Goal: Task Accomplishment & Management: Manage account settings

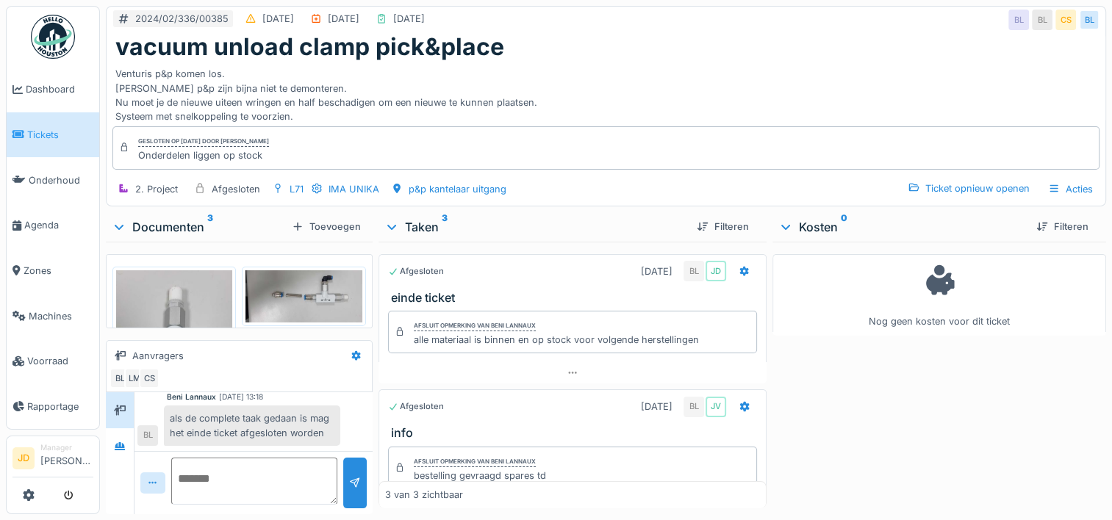
scroll to position [11, 0]
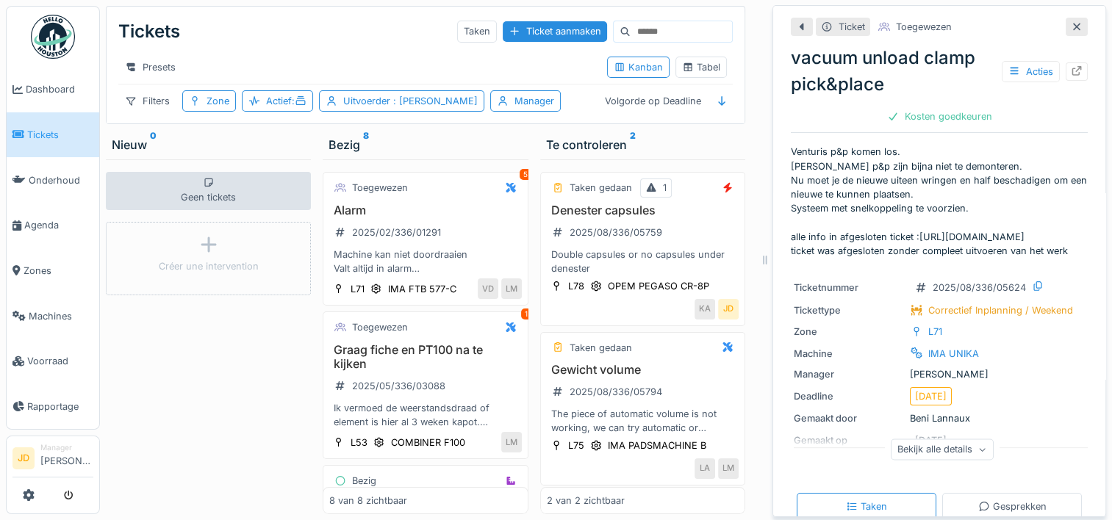
scroll to position [889, 0]
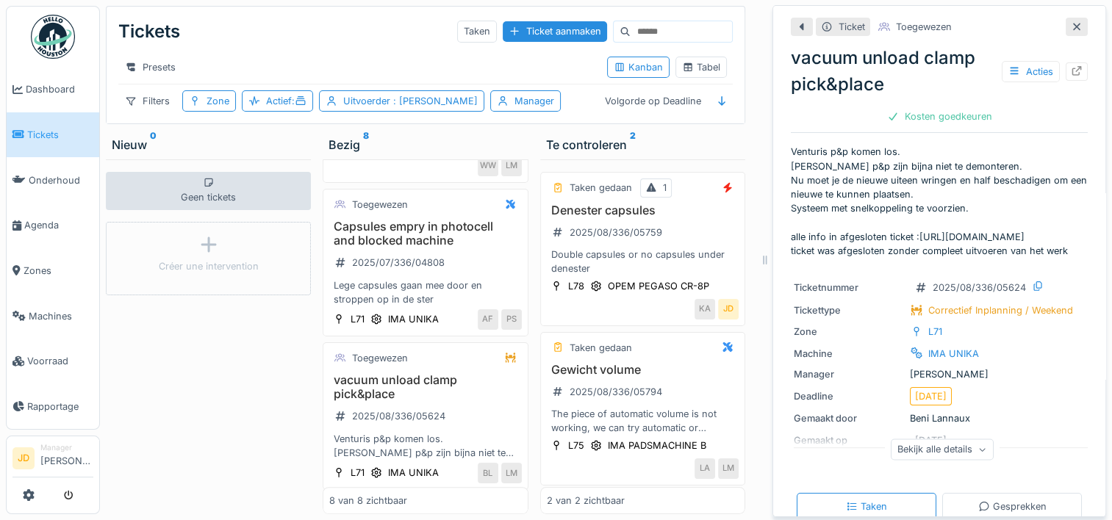
click at [59, 140] on link "Tickets" at bounding box center [53, 135] width 93 height 46
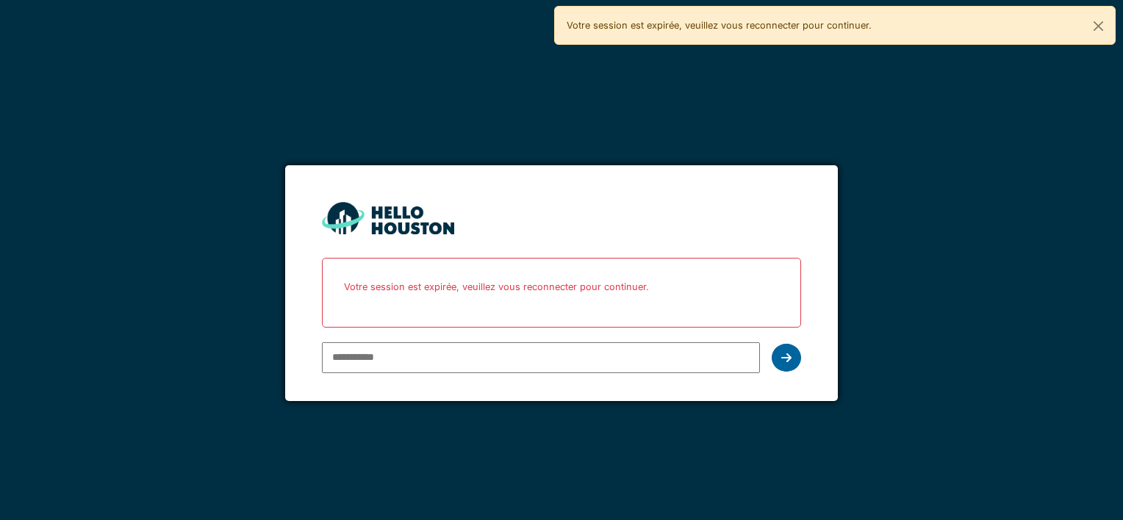
type input "**********"
click at [779, 356] on div at bounding box center [786, 358] width 29 height 28
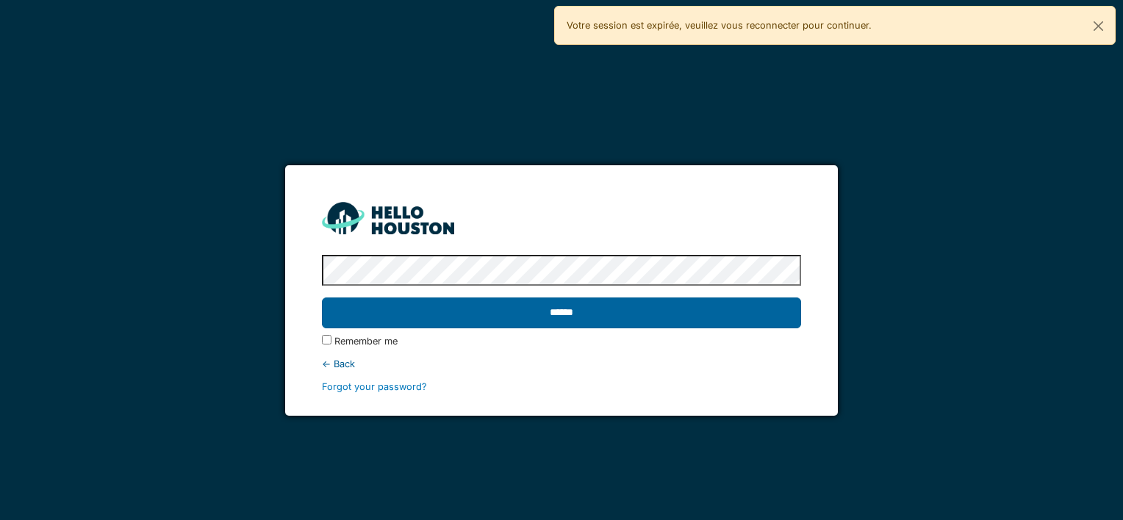
click at [723, 320] on input "******" at bounding box center [561, 313] width 478 height 31
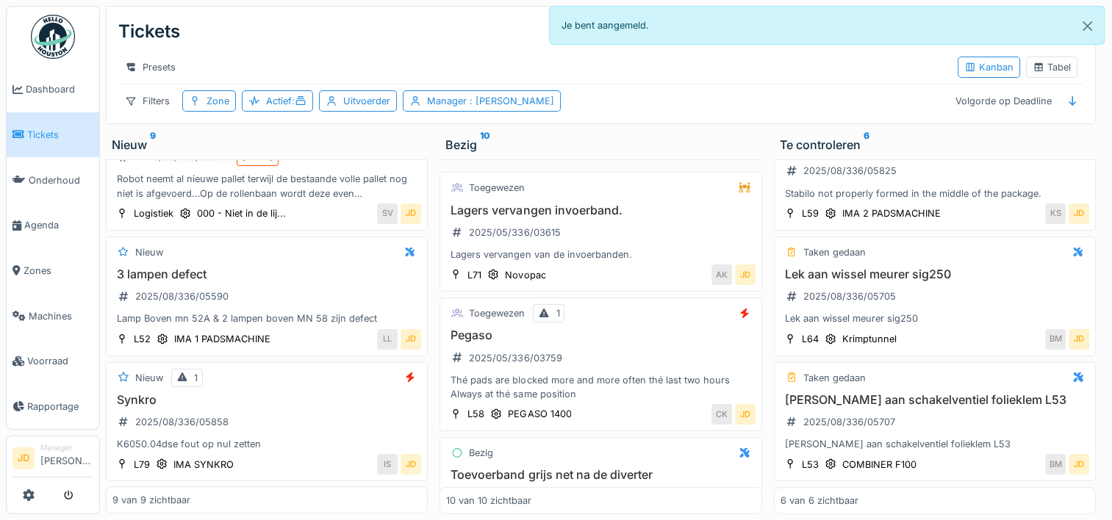
scroll to position [11, 0]
click at [282, 393] on h3 "Synkro" at bounding box center [266, 400] width 309 height 14
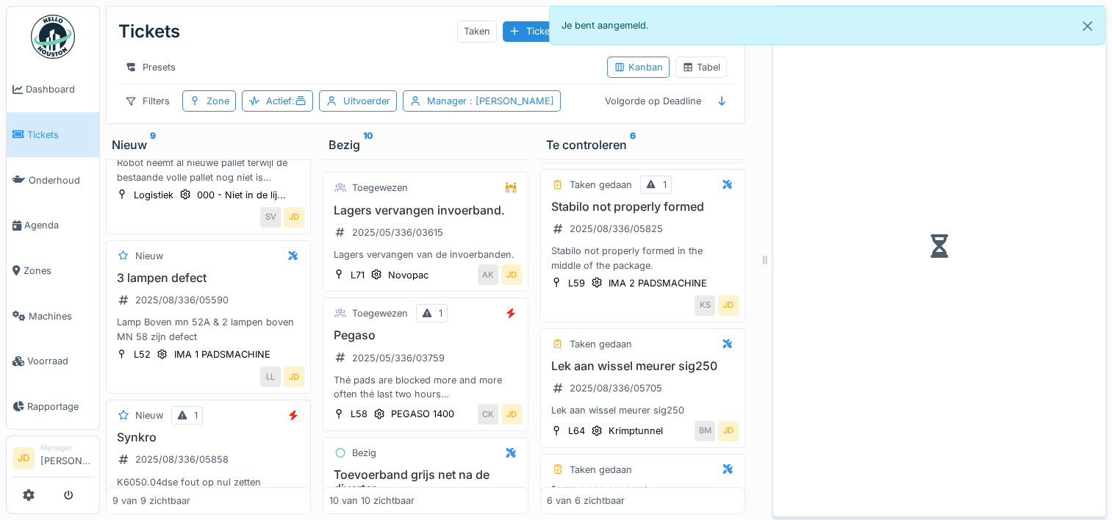
scroll to position [553, 0]
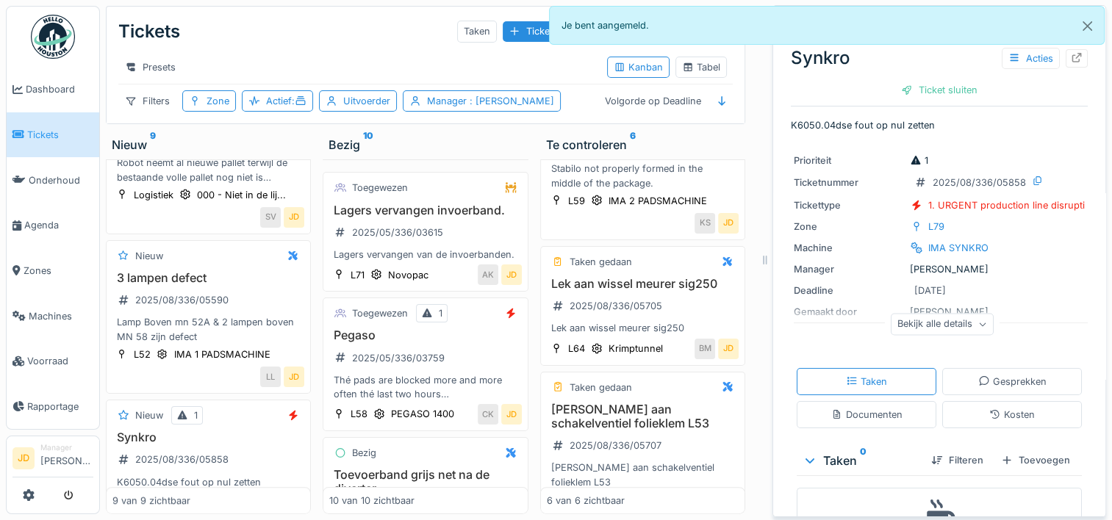
click at [987, 241] on div "Machine IMA SYNKRO" at bounding box center [939, 247] width 291 height 15
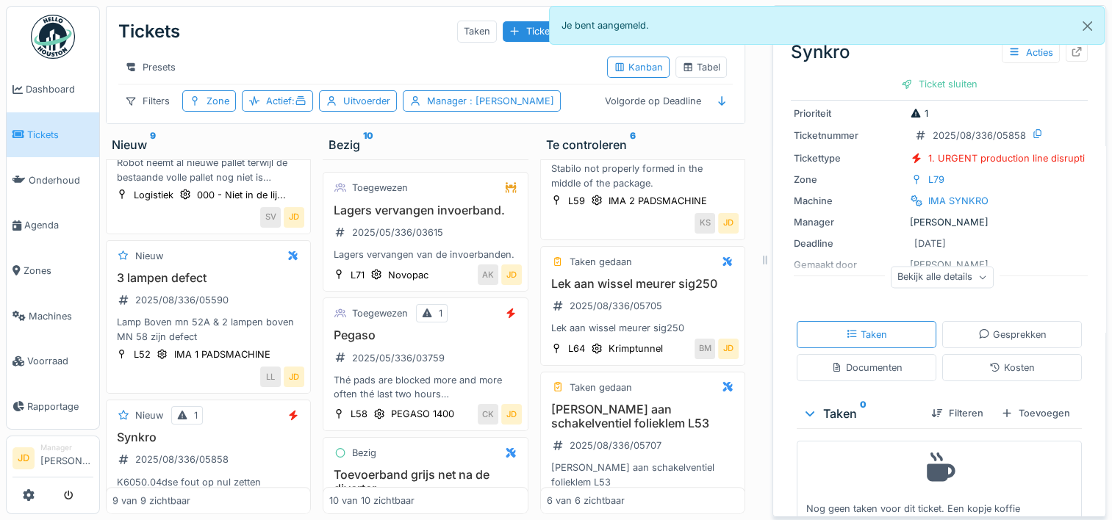
scroll to position [0, 0]
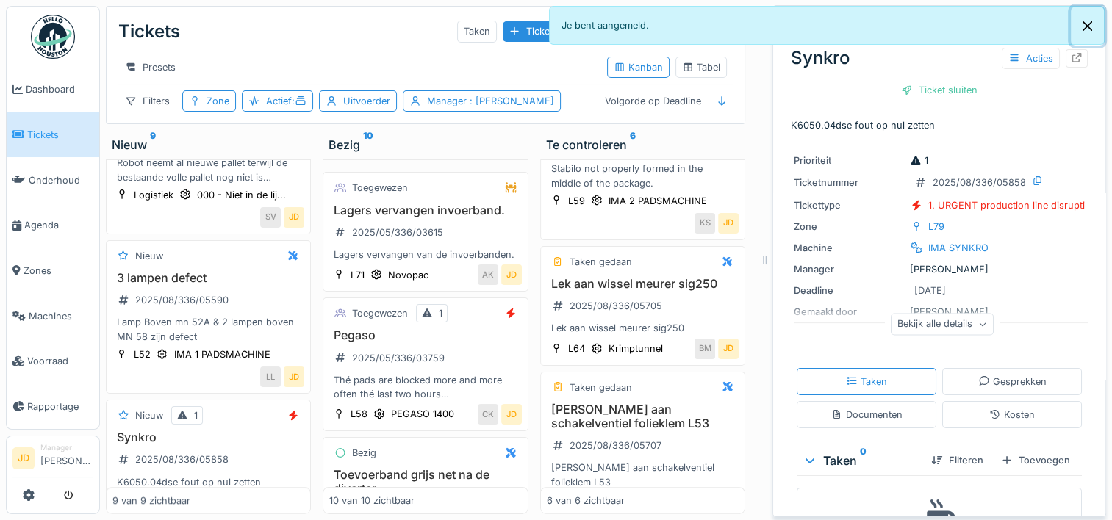
click at [1088, 25] on button "Close" at bounding box center [1087, 26] width 33 height 39
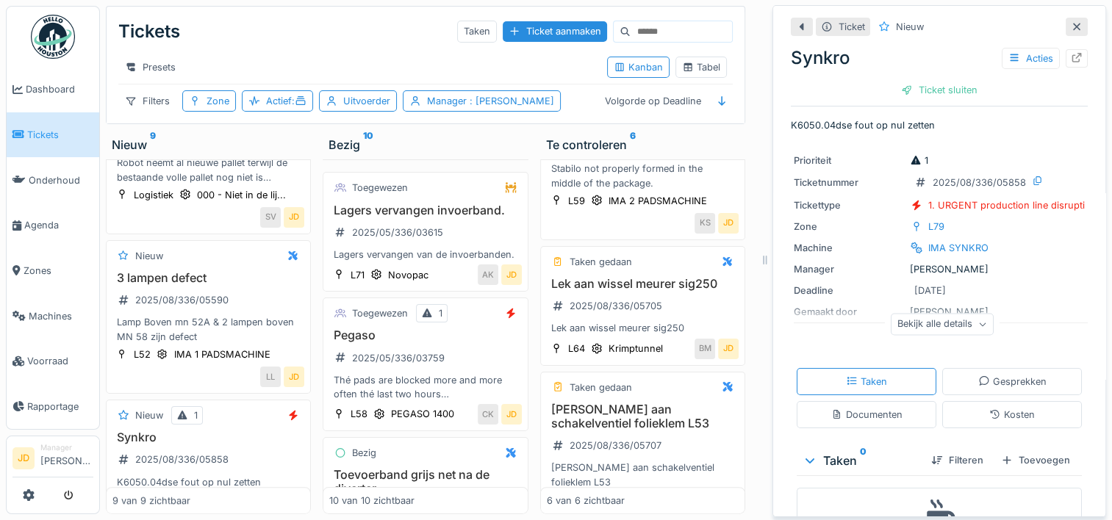
click at [1071, 22] on icon at bounding box center [1077, 27] width 12 height 10
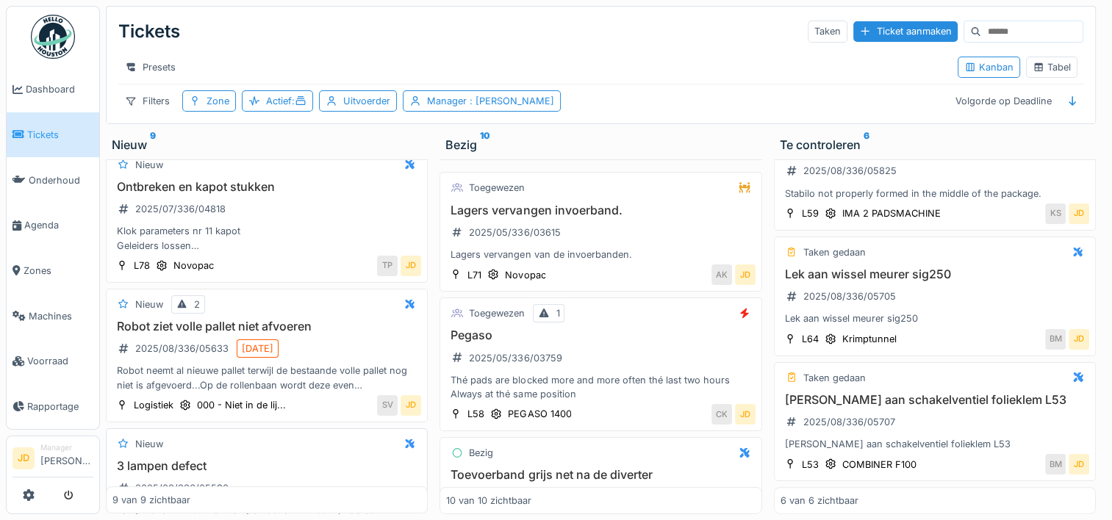
scroll to position [901, 0]
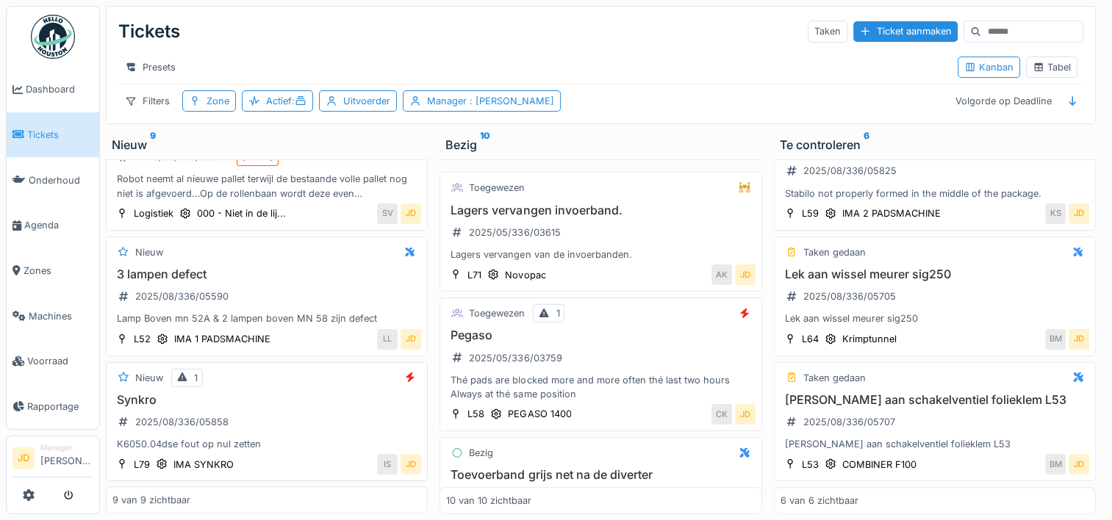
click at [285, 423] on div "Synkro 2025/08/336/05858 K6050.04dse fout op nul zetten" at bounding box center [266, 422] width 309 height 59
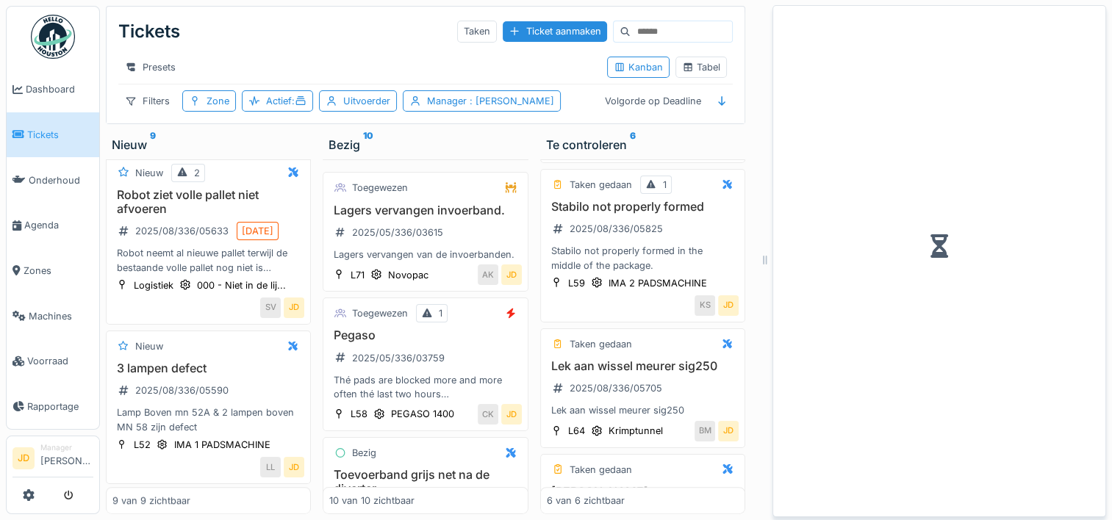
scroll to position [553, 0]
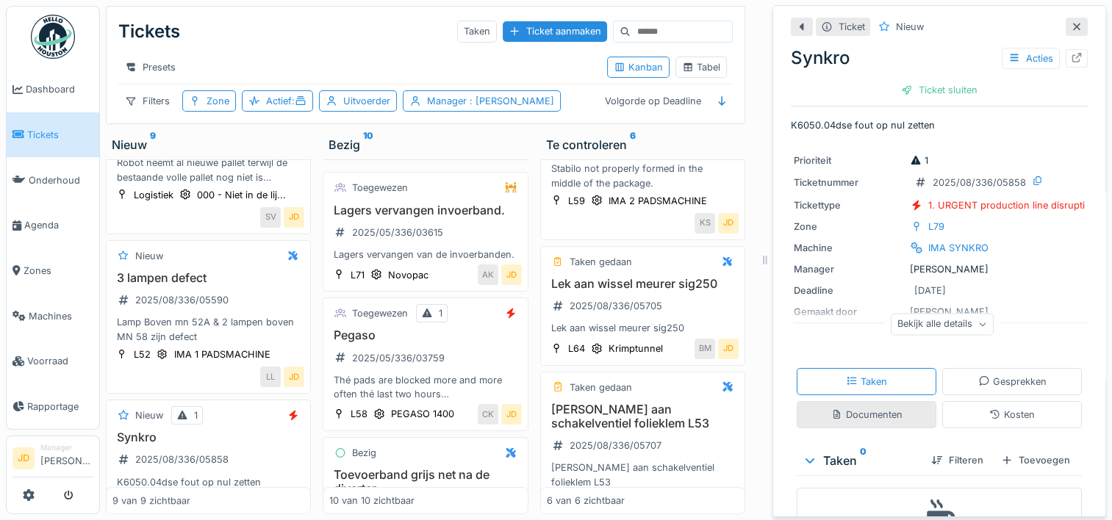
click at [850, 401] on div "Documenten" at bounding box center [867, 414] width 140 height 27
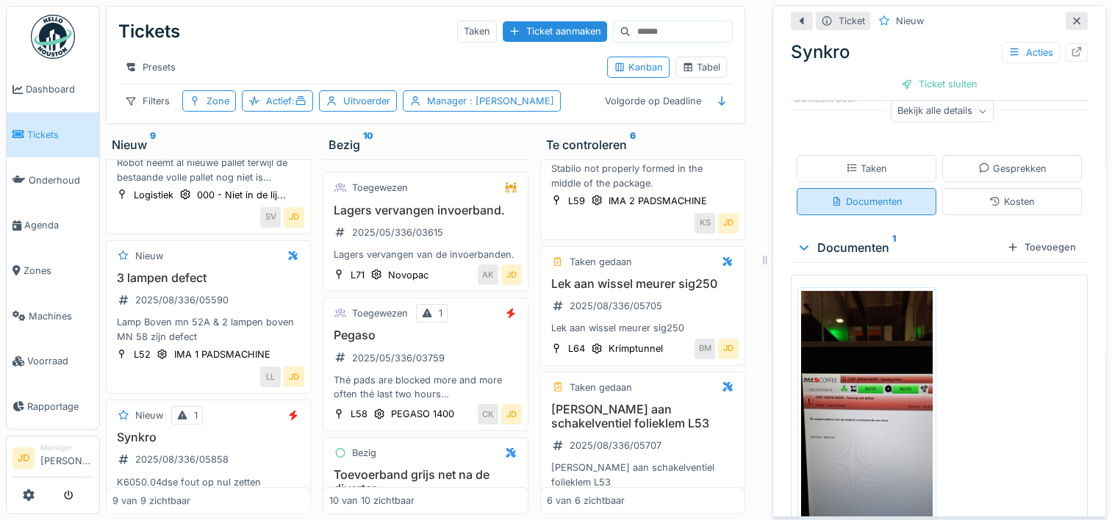
scroll to position [231, 0]
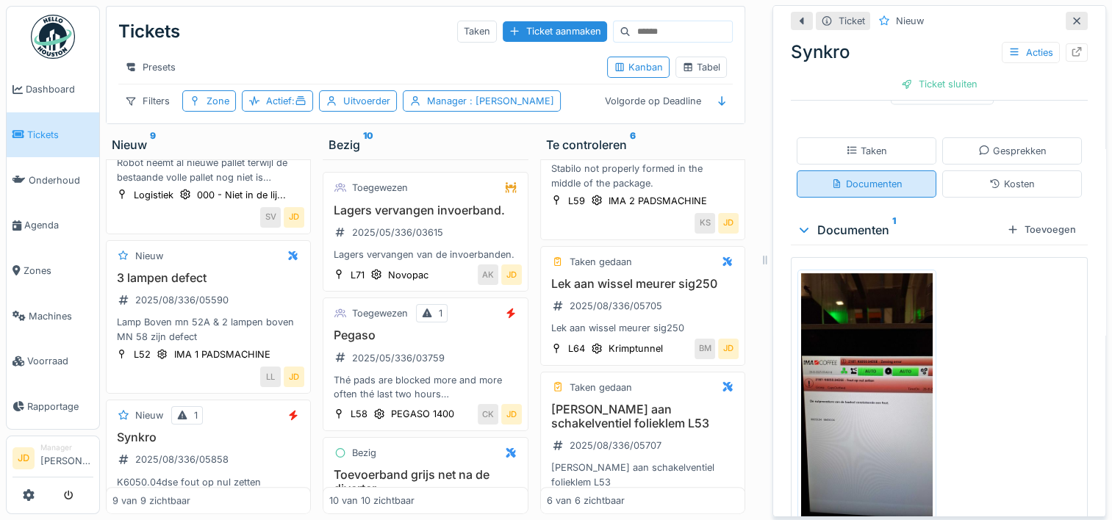
click at [850, 393] on img at bounding box center [867, 415] width 132 height 285
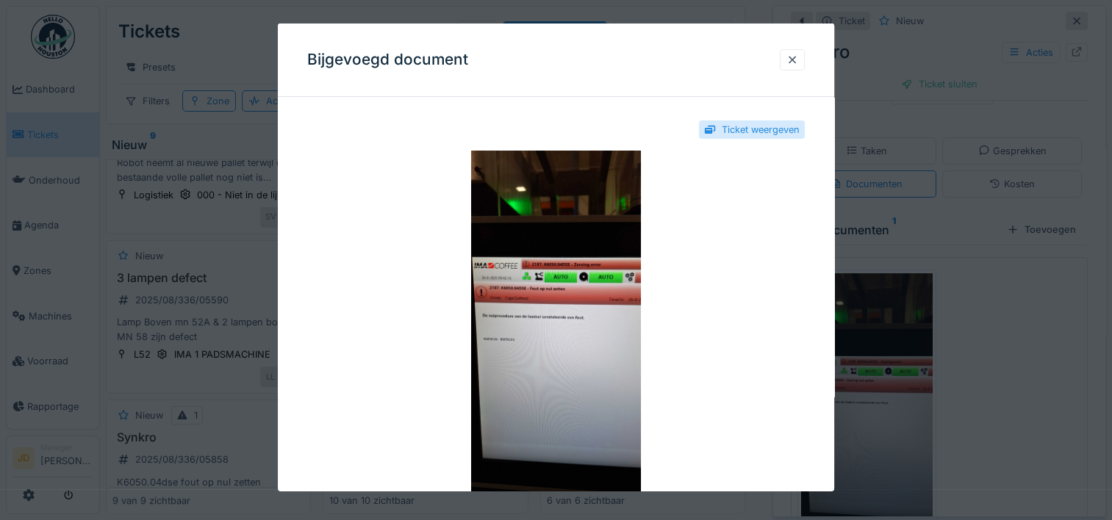
click at [929, 375] on div at bounding box center [556, 260] width 1112 height 520
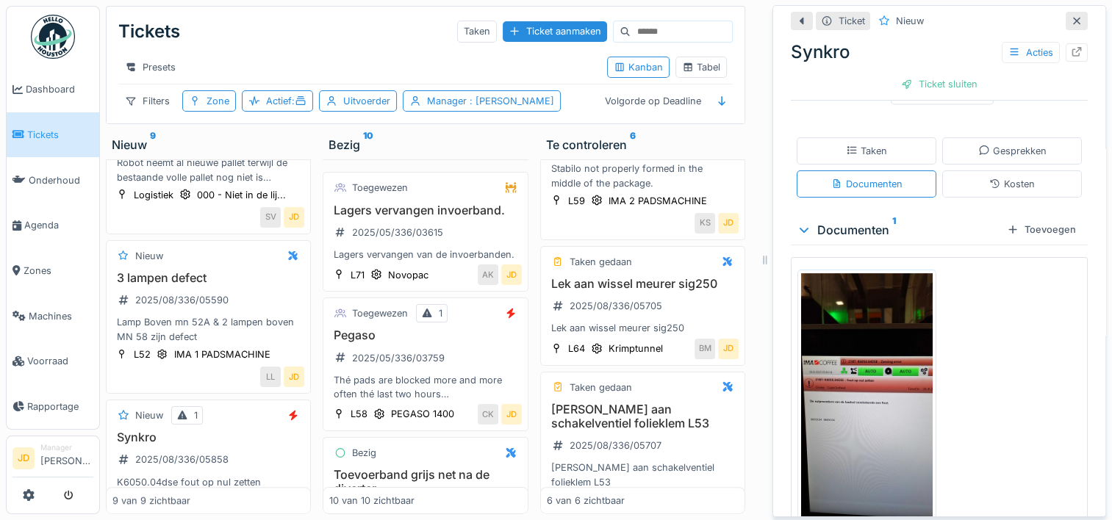
click at [1071, 16] on icon at bounding box center [1077, 21] width 12 height 10
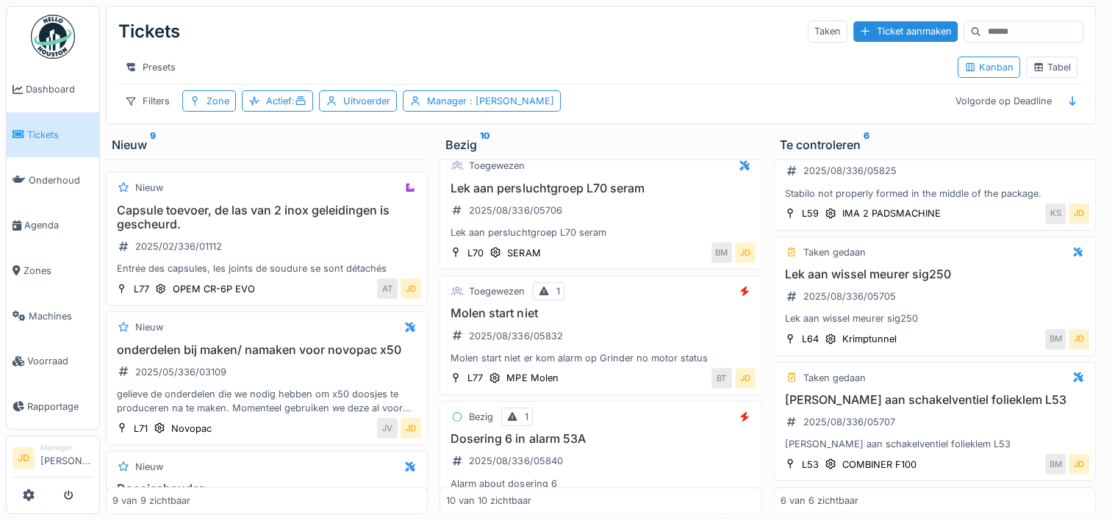
scroll to position [817, 0]
click at [662, 228] on div "Lek aan persluchtgroep L70 seram 2025/08/336/05706 Lek aan persluchtgroep L70 s…" at bounding box center [600, 211] width 309 height 59
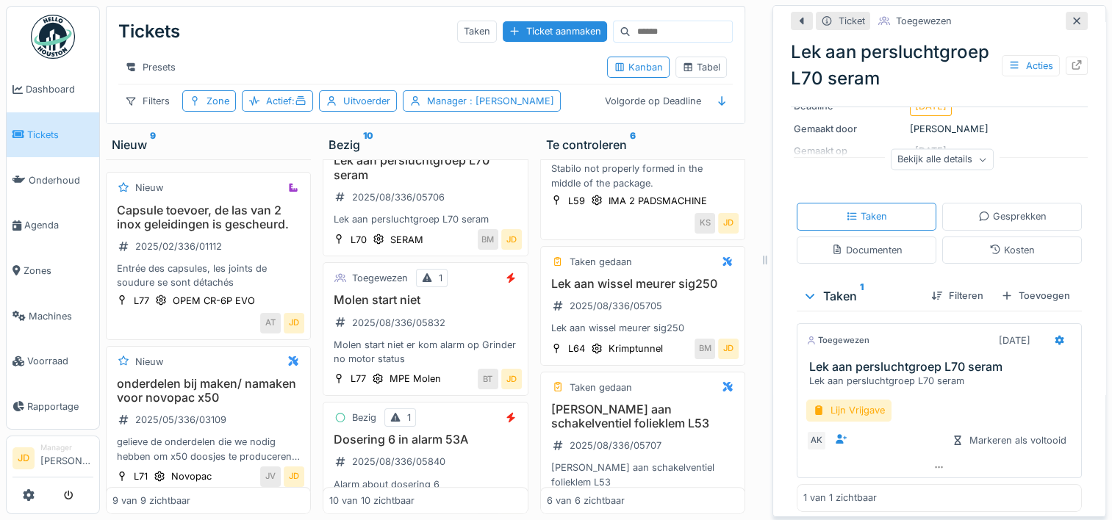
scroll to position [154, 0]
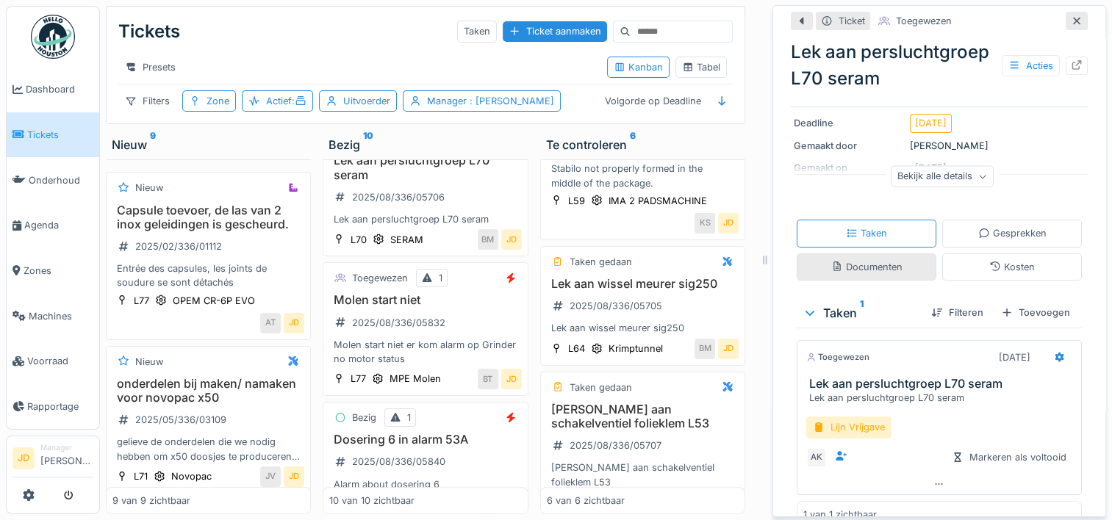
click at [853, 274] on div "Documenten" at bounding box center [866, 267] width 71 height 14
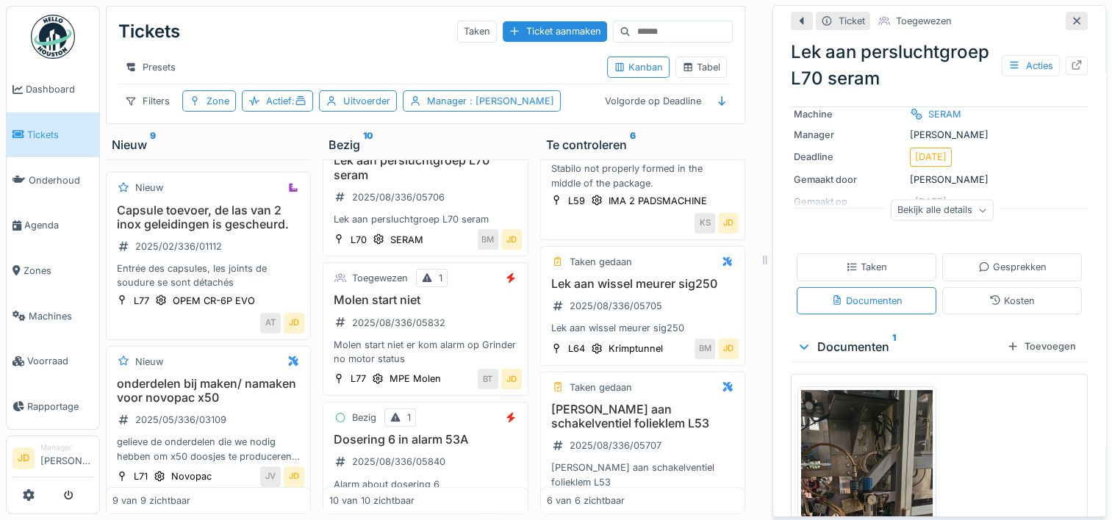
scroll to position [114, 0]
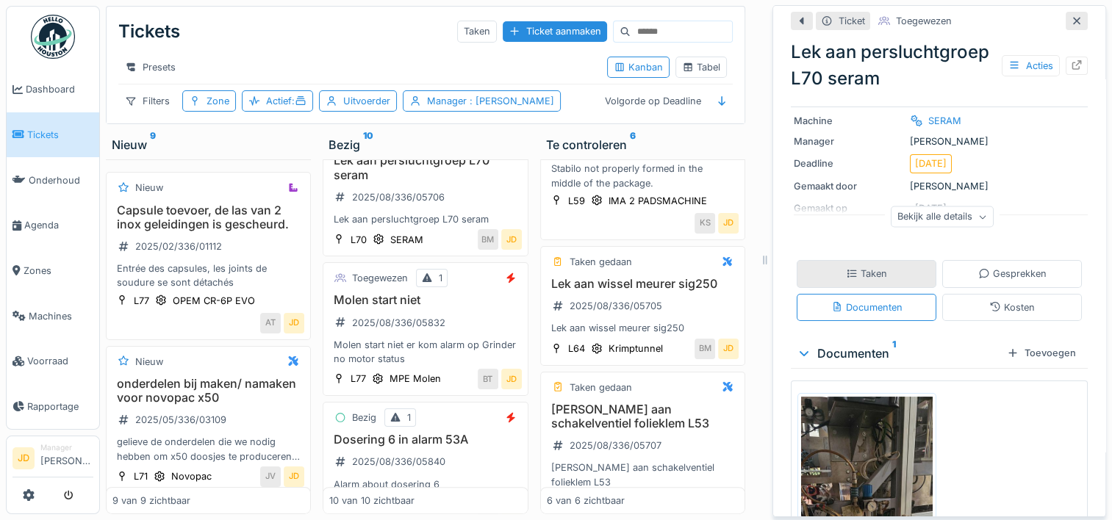
click at [847, 281] on div "Taken" at bounding box center [866, 274] width 41 height 14
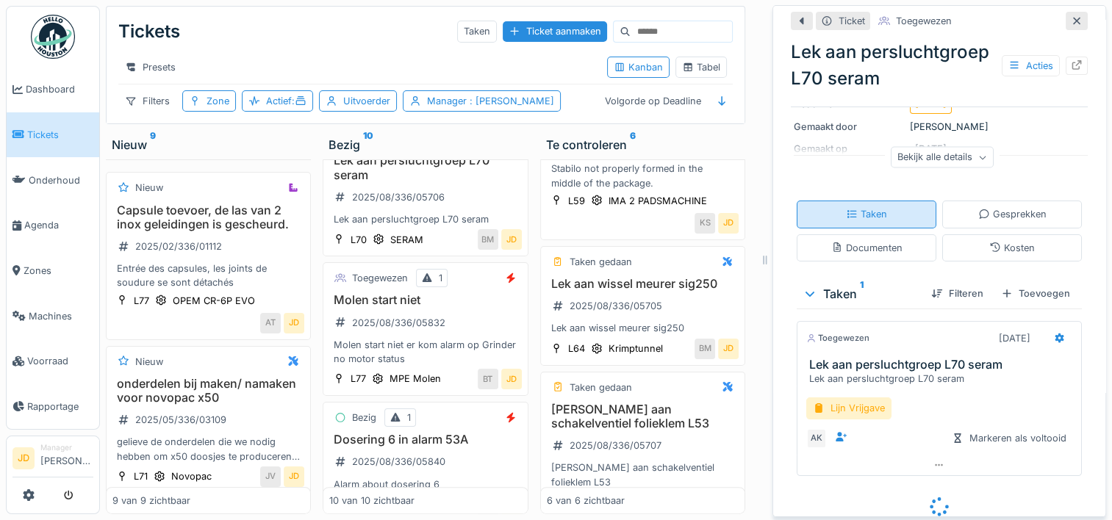
scroll to position [204, 0]
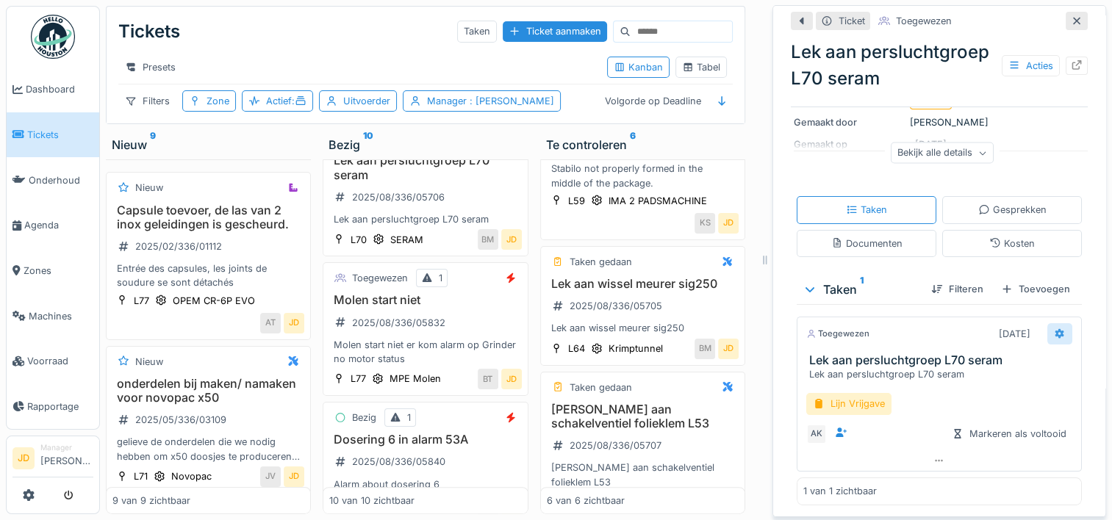
click at [1055, 329] on icon at bounding box center [1060, 334] width 10 height 10
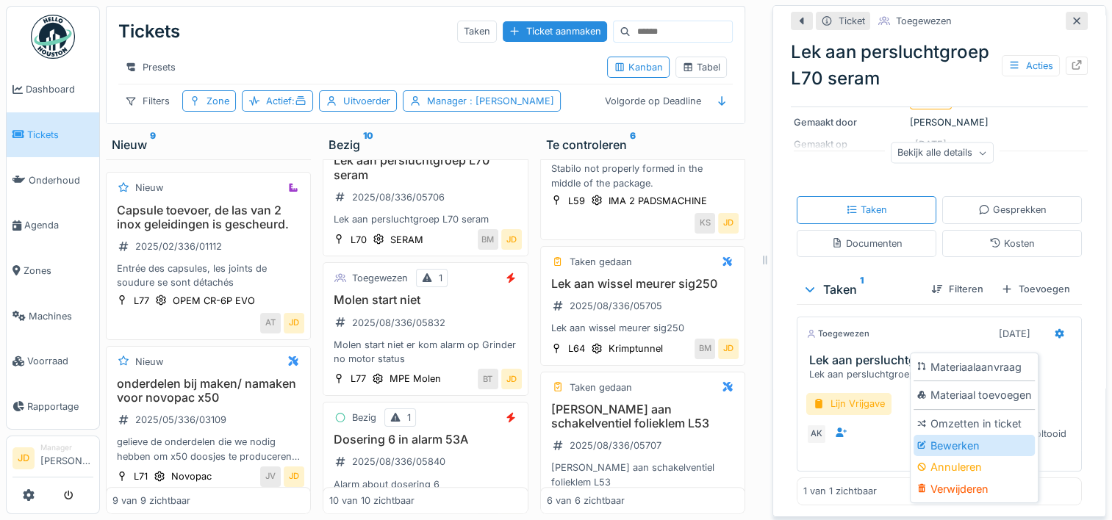
click at [946, 435] on div "Bewerken" at bounding box center [974, 446] width 121 height 22
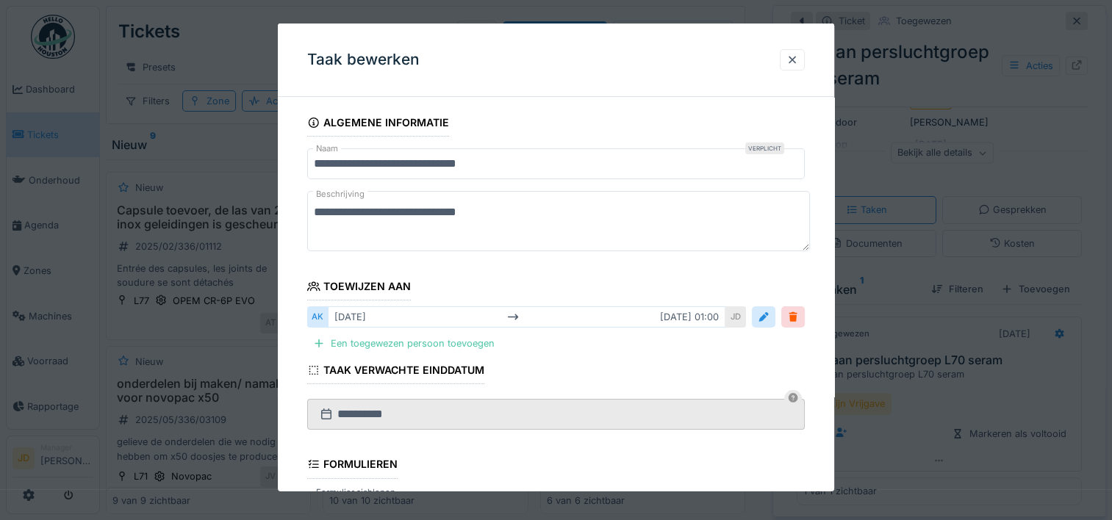
click at [415, 315] on div "ma 25-8 ma 25-8 01:00" at bounding box center [527, 317] width 398 height 21
click at [768, 320] on div at bounding box center [764, 317] width 12 height 14
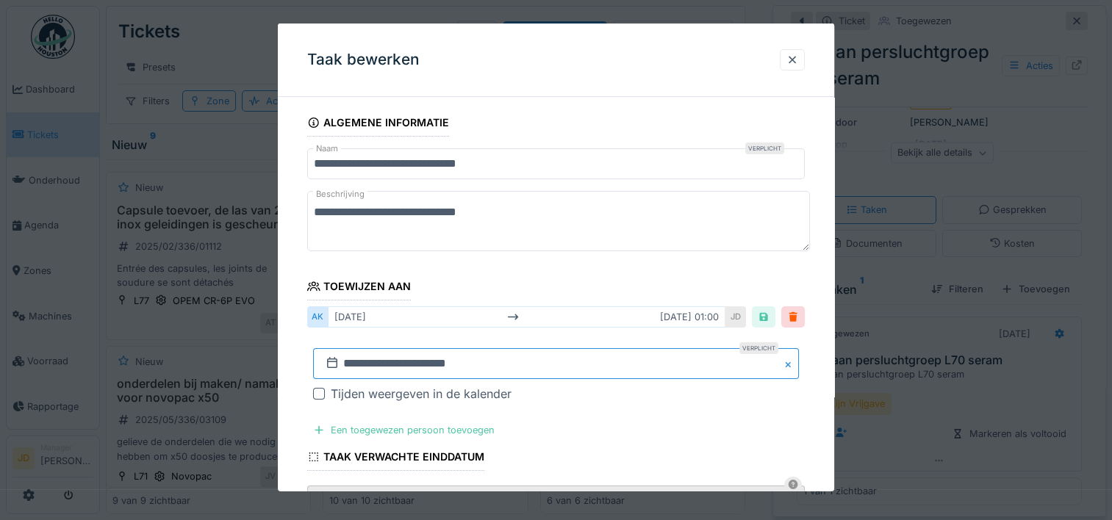
click at [436, 361] on input "**********" at bounding box center [556, 363] width 486 height 31
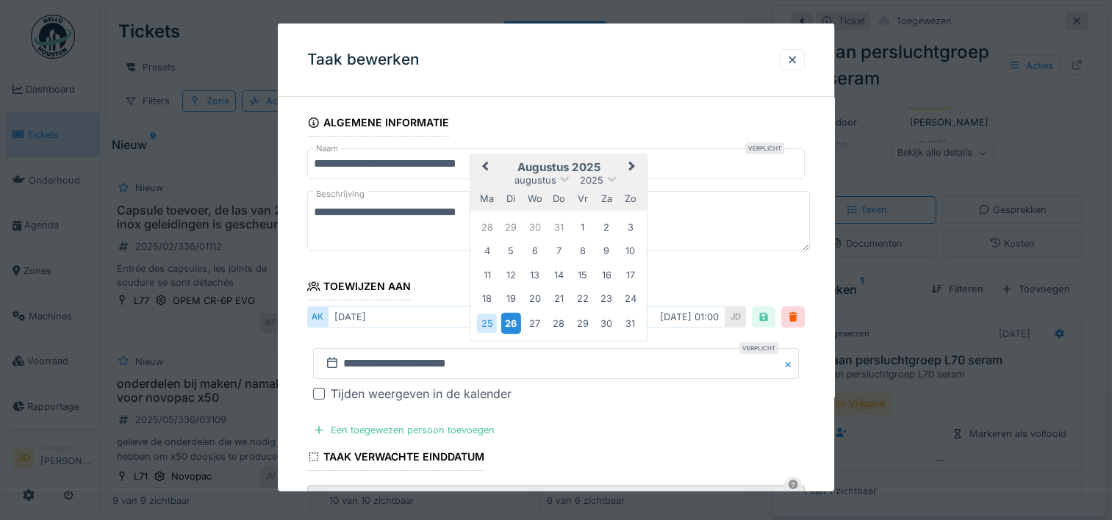
click at [510, 325] on div "26" at bounding box center [511, 322] width 20 height 21
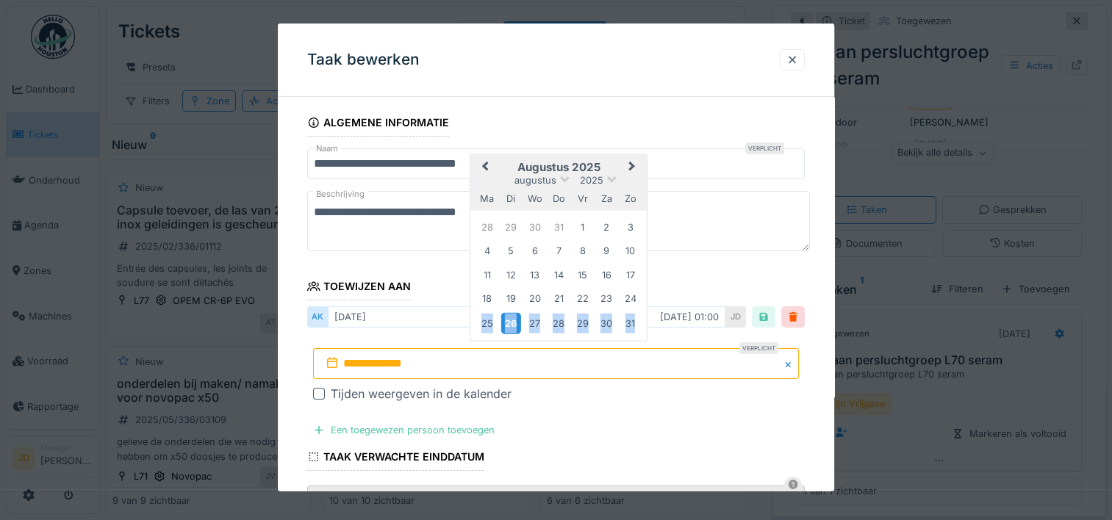
click at [510, 325] on div "26" at bounding box center [511, 322] width 20 height 21
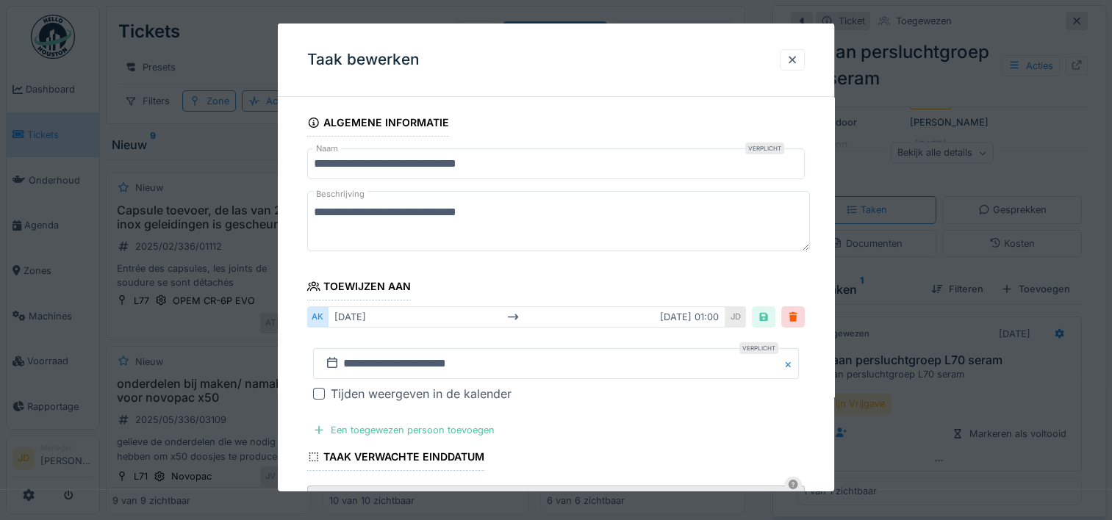
scroll to position [356, 0]
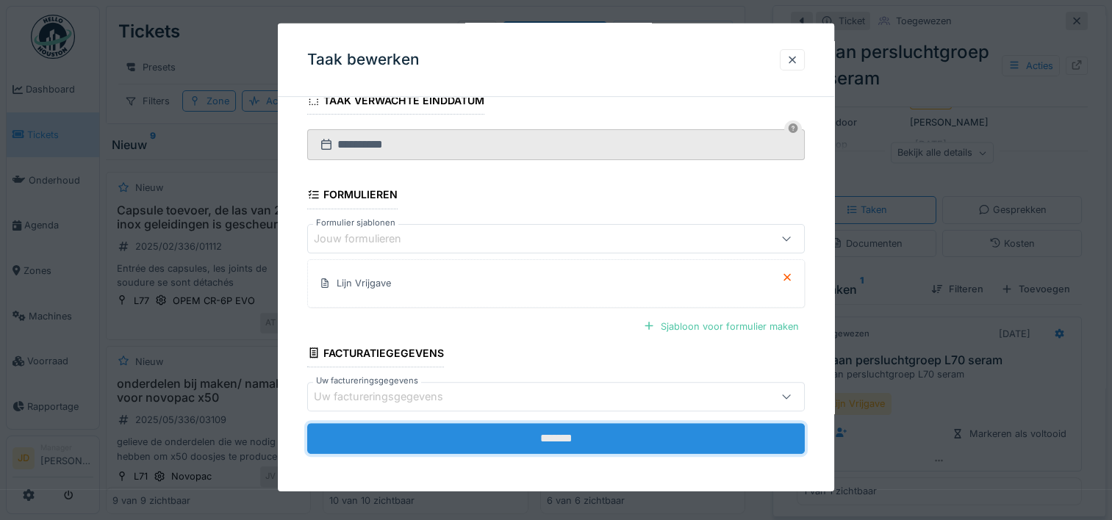
click at [569, 429] on input "*******" at bounding box center [556, 438] width 498 height 31
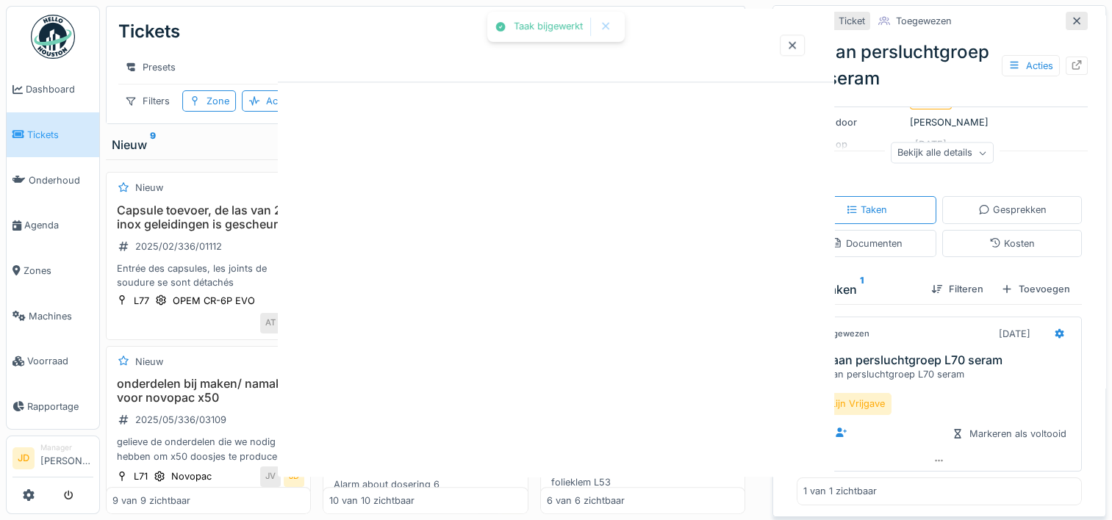
scroll to position [0, 0]
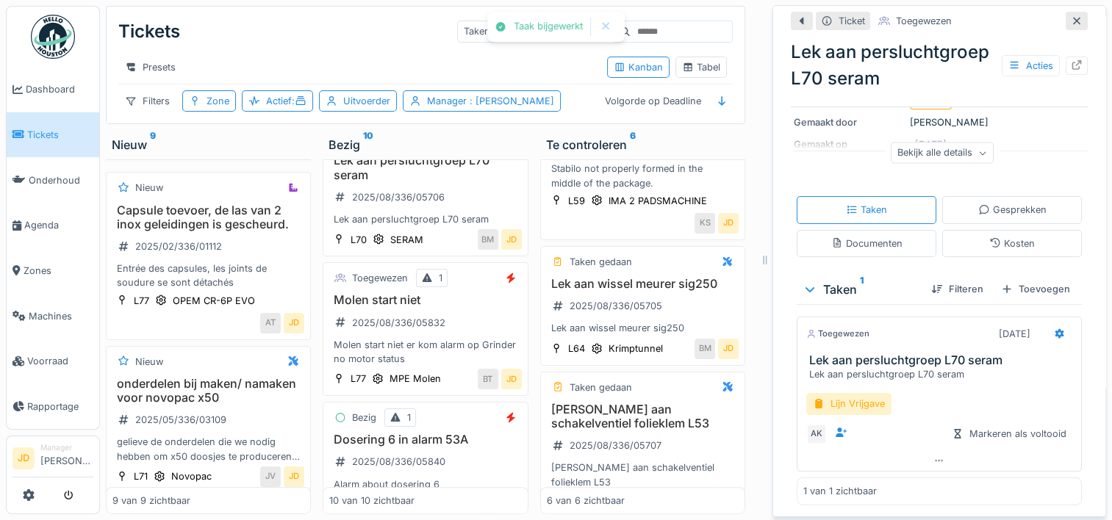
click at [1071, 16] on icon at bounding box center [1077, 21] width 12 height 10
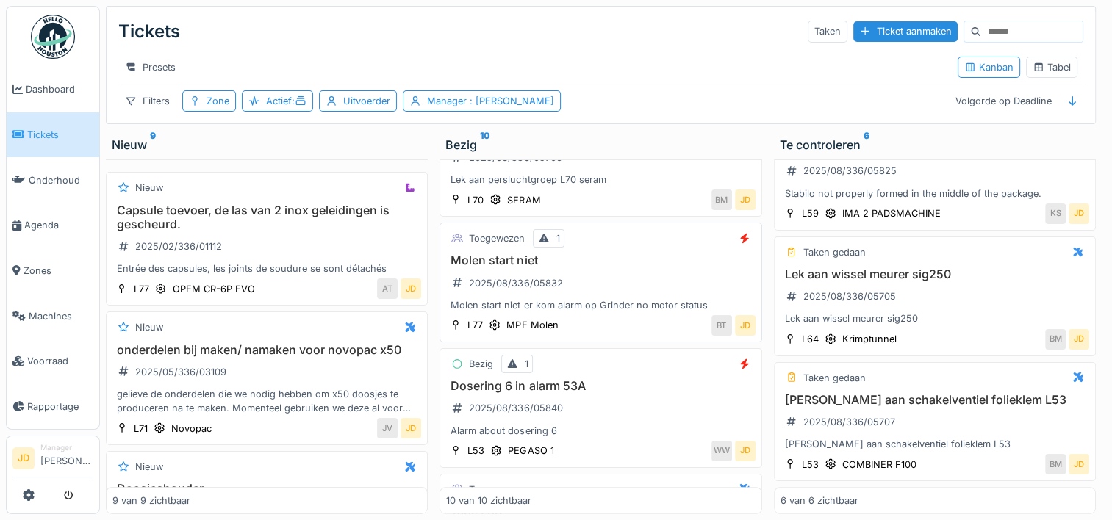
scroll to position [873, 0]
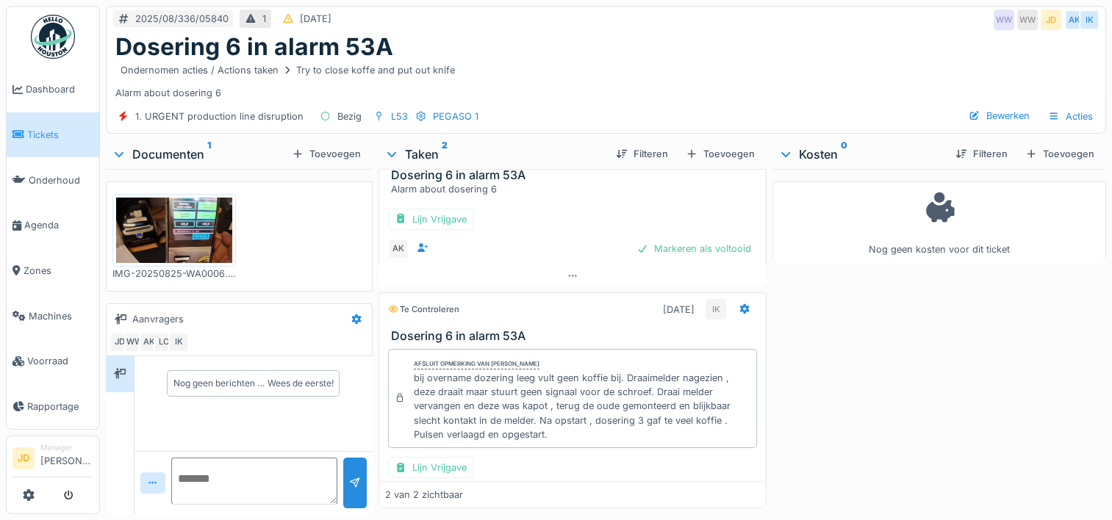
scroll to position [108, 0]
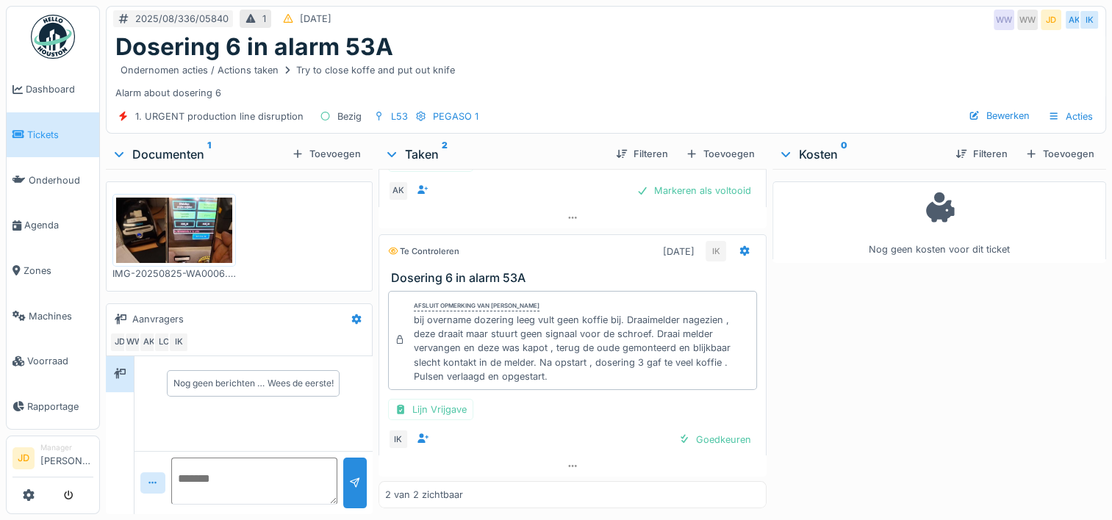
click at [178, 238] on img at bounding box center [174, 230] width 116 height 65
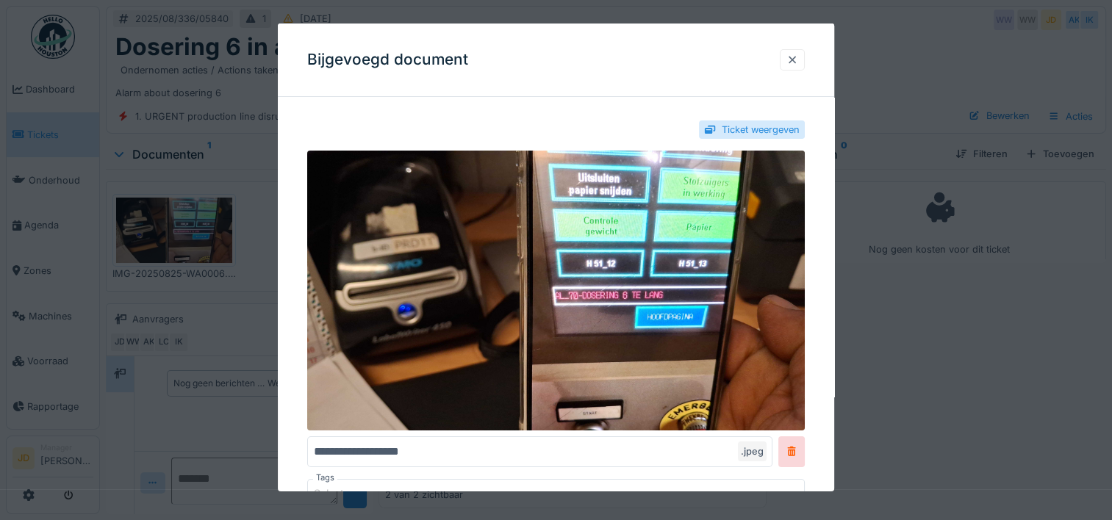
click at [797, 65] on div at bounding box center [792, 60] width 12 height 14
